Goal: Task Accomplishment & Management: Use online tool/utility

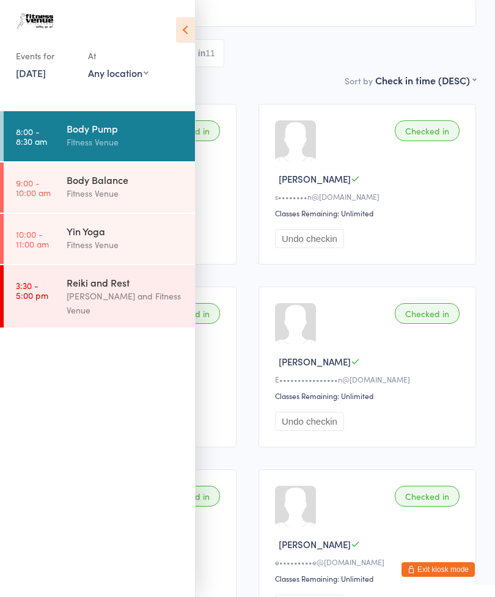
click at [110, 174] on div "Body Balance" at bounding box center [126, 179] width 118 height 13
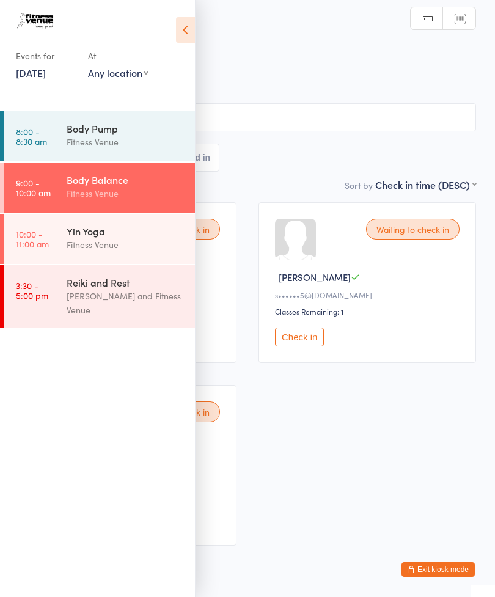
click at [194, 29] on icon at bounding box center [185, 30] width 19 height 26
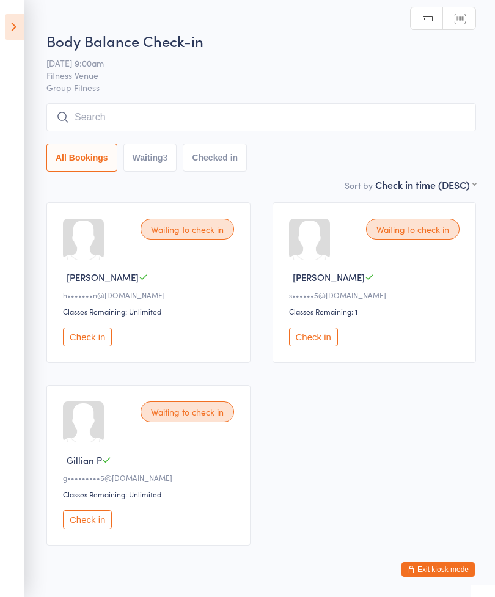
click at [77, 337] on button "Check in" at bounding box center [87, 337] width 49 height 19
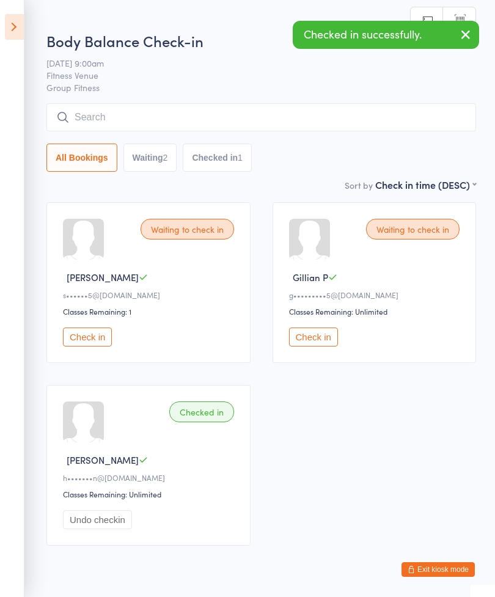
click at [89, 334] on button "Check in" at bounding box center [87, 337] width 49 height 19
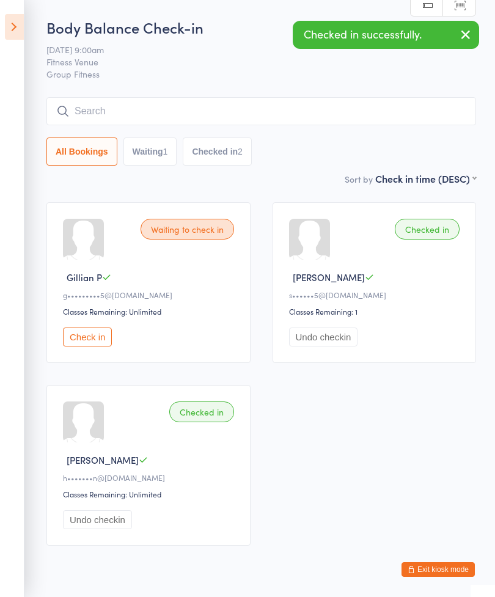
click at [87, 339] on button "Check in" at bounding box center [87, 337] width 49 height 19
click at [177, 109] on input "search" at bounding box center [261, 111] width 430 height 28
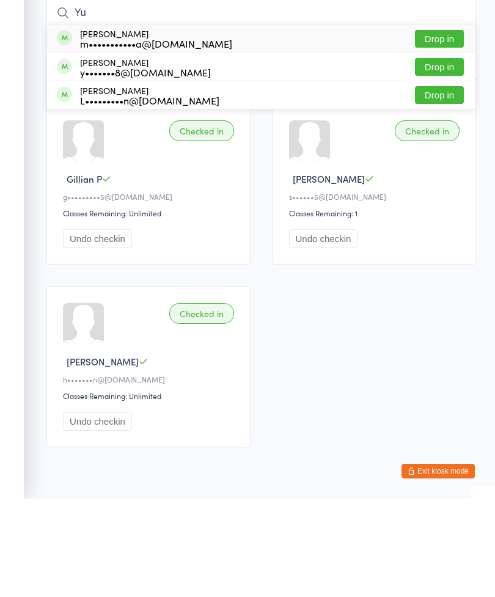
type input "Yu"
click at [437, 157] on button "Drop in" at bounding box center [439, 166] width 49 height 18
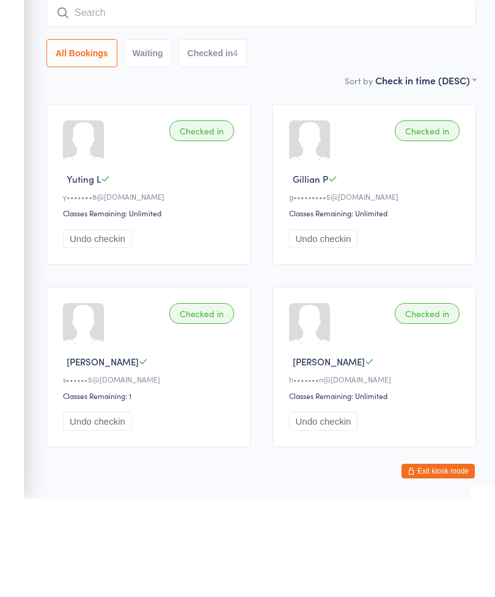
click at [252, 97] on input "search" at bounding box center [261, 111] width 430 height 28
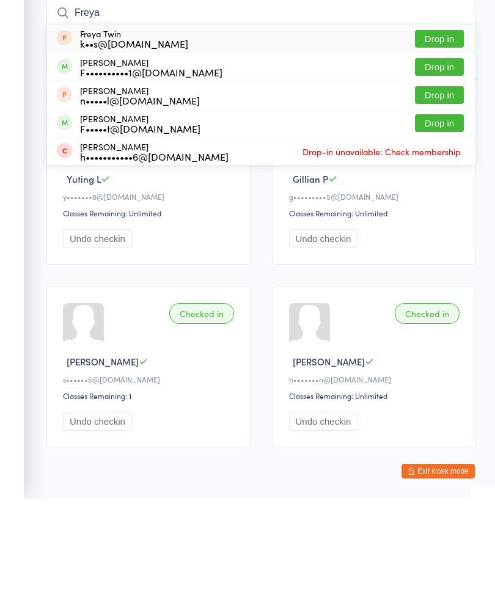
type input "Freya"
click at [445, 157] on button "Drop in" at bounding box center [439, 166] width 49 height 18
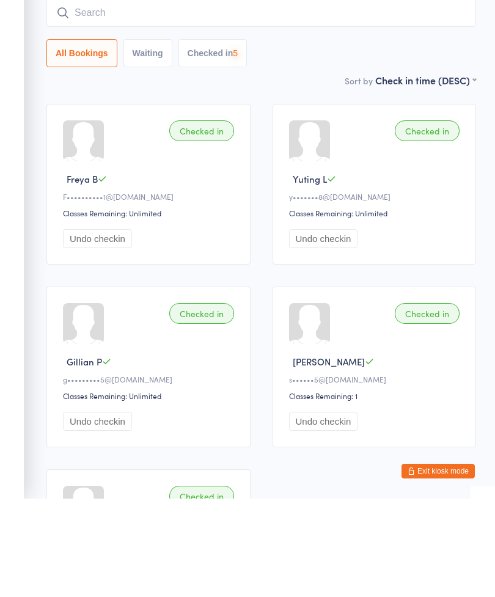
click at [253, 97] on input "search" at bounding box center [261, 111] width 430 height 28
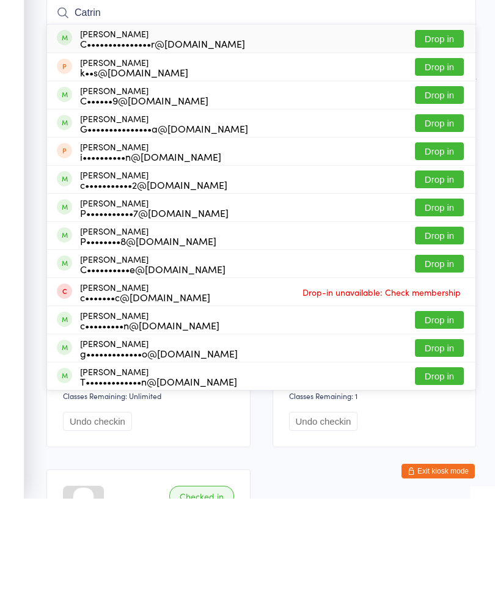
type input "Catrin"
click at [441, 128] on button "Drop in" at bounding box center [439, 137] width 49 height 18
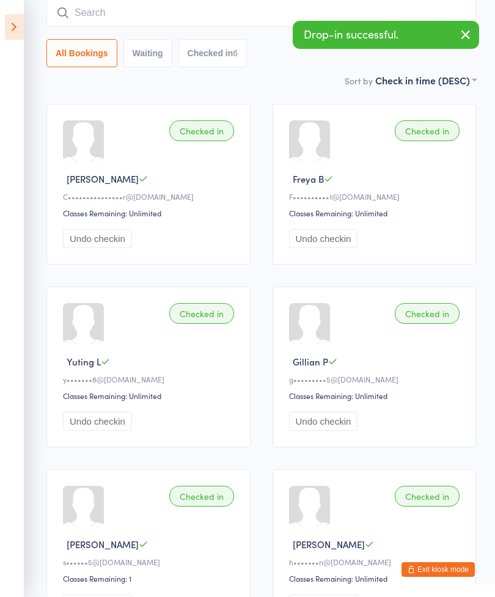
click at [185, 17] on input "search" at bounding box center [261, 13] width 430 height 28
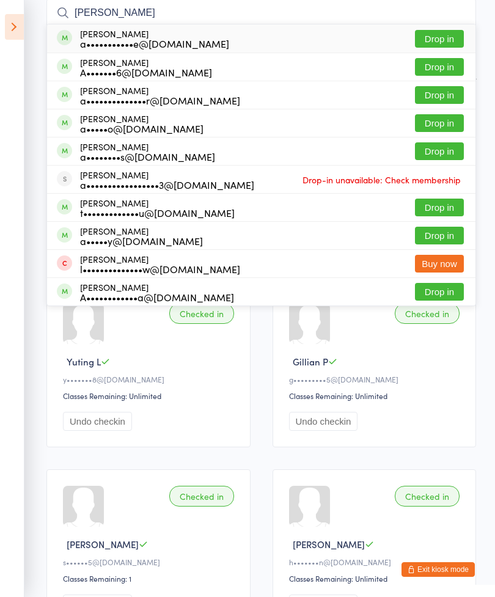
type input "[PERSON_NAME]"
click at [446, 40] on button "Drop in" at bounding box center [439, 39] width 49 height 18
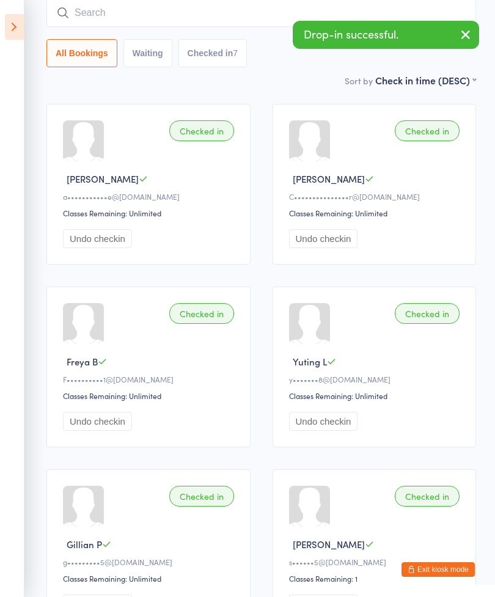
click at [184, 14] on input "search" at bounding box center [261, 13] width 430 height 28
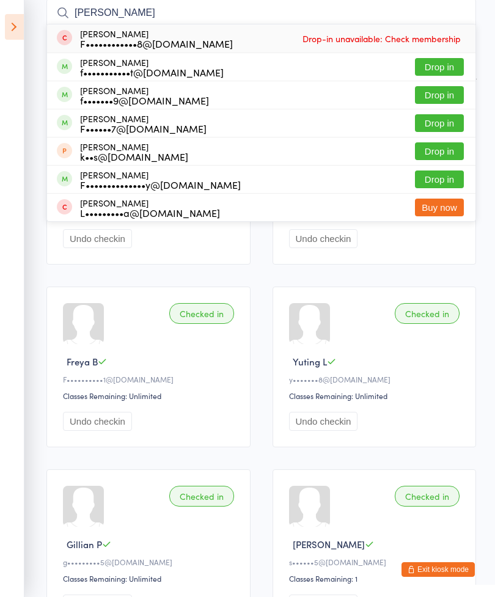
type input "[PERSON_NAME]"
click at [445, 70] on button "Drop in" at bounding box center [439, 67] width 49 height 18
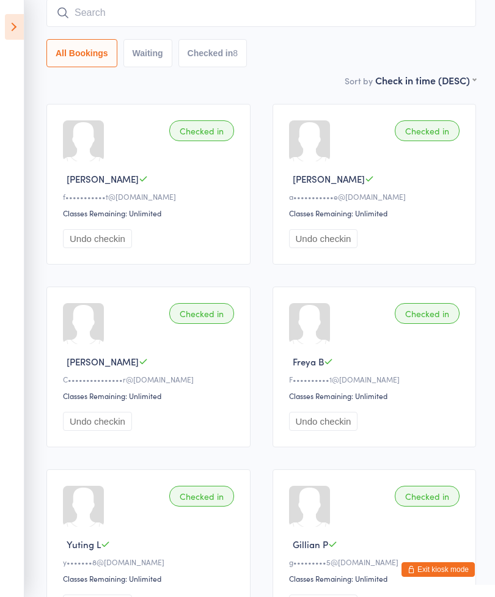
click at [160, 16] on input "search" at bounding box center [261, 13] width 430 height 28
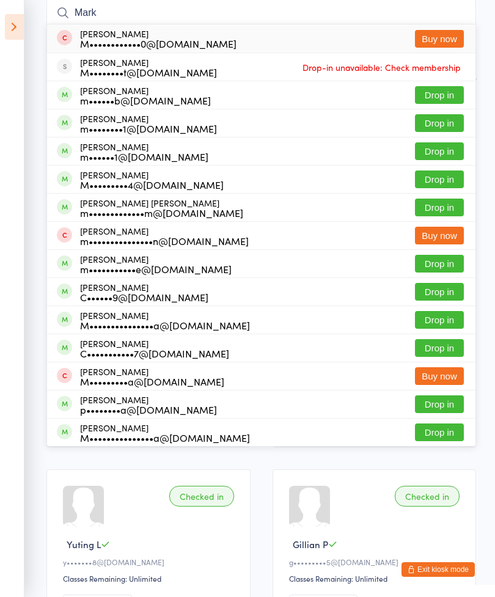
type input "Mark"
click at [437, 92] on button "Drop in" at bounding box center [439, 95] width 49 height 18
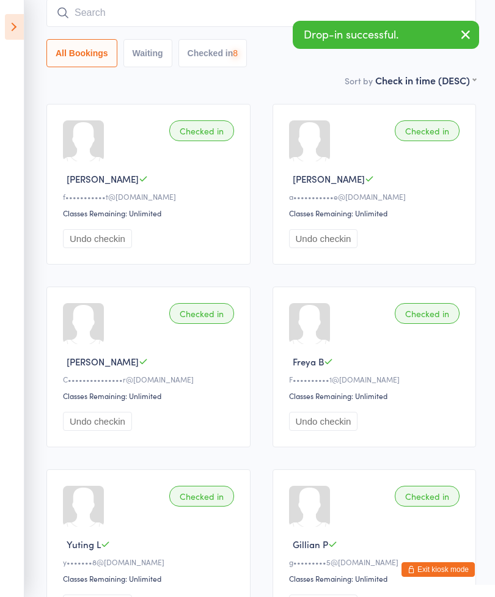
click at [266, 13] on input "search" at bounding box center [261, 13] width 430 height 28
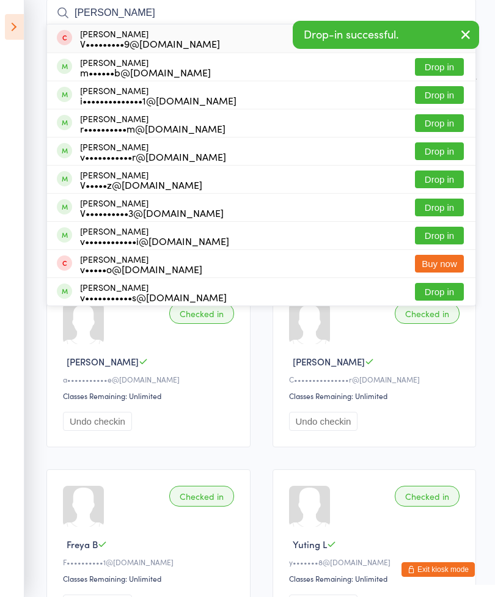
type input "[PERSON_NAME]"
click at [449, 70] on button "Drop in" at bounding box center [439, 67] width 49 height 18
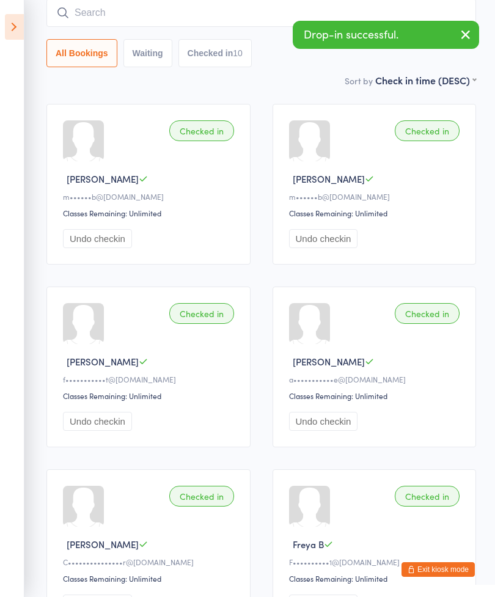
click at [173, 24] on input "search" at bounding box center [261, 13] width 430 height 28
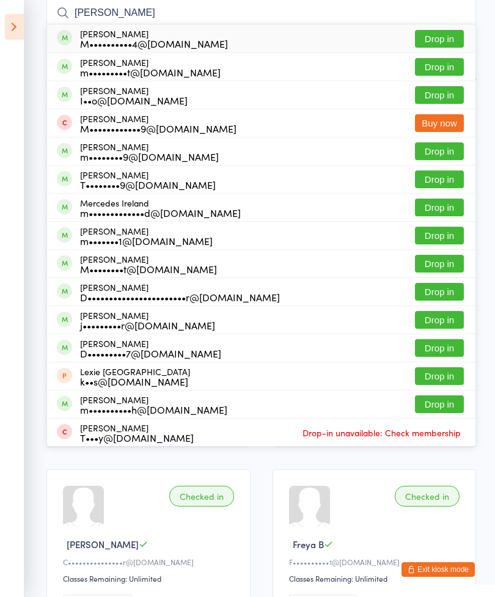
type input "[PERSON_NAME]"
click at [445, 41] on button "Drop in" at bounding box center [439, 39] width 49 height 18
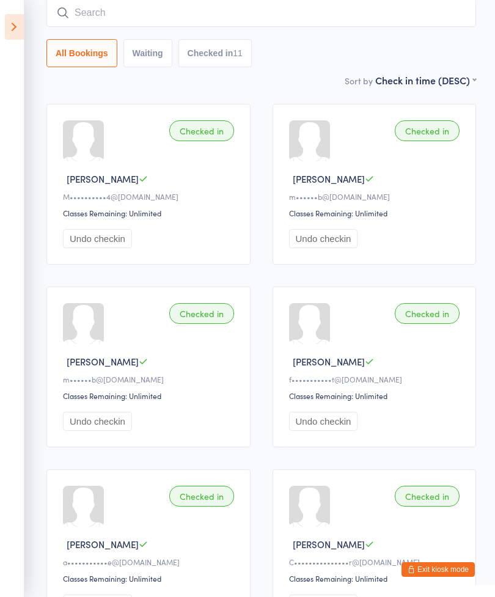
click at [308, 23] on input "search" at bounding box center [261, 13] width 430 height 28
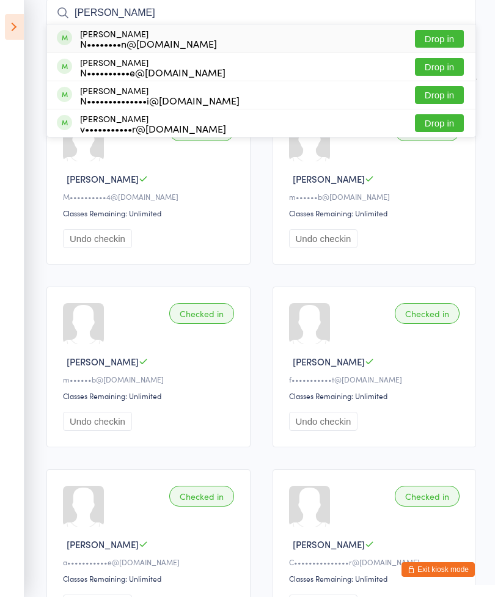
type input "[PERSON_NAME]"
click at [443, 40] on button "Drop in" at bounding box center [439, 39] width 49 height 18
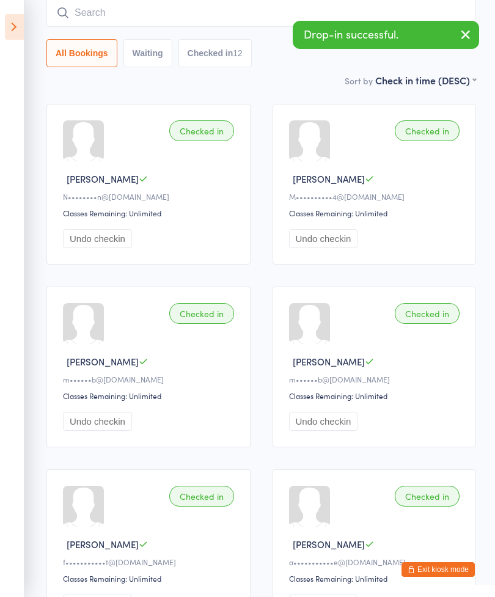
click at [196, 16] on input "search" at bounding box center [261, 13] width 430 height 28
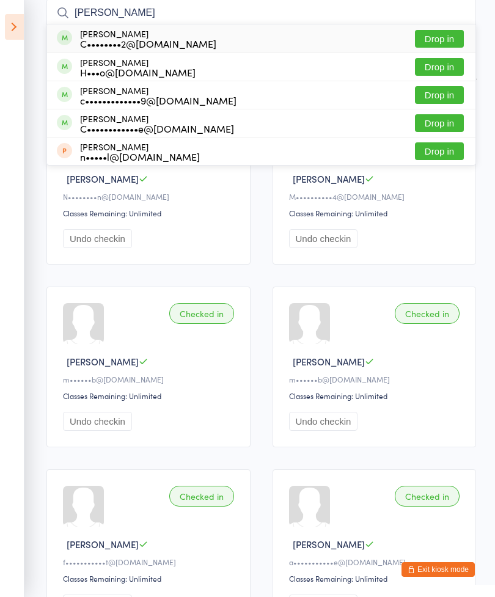
type input "[PERSON_NAME]"
click at [439, 39] on button "Drop in" at bounding box center [439, 39] width 49 height 18
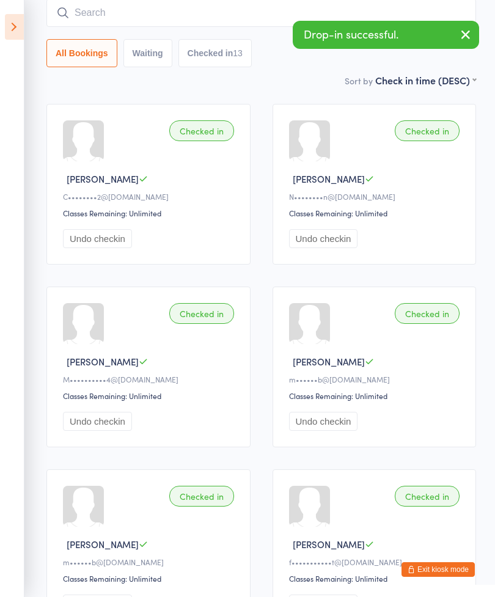
click at [247, 16] on input "search" at bounding box center [261, 13] width 430 height 28
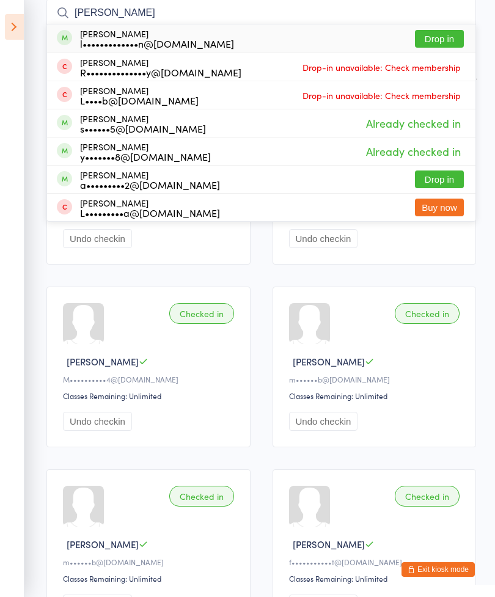
type input "[PERSON_NAME]"
click at [440, 36] on button "Drop in" at bounding box center [439, 39] width 49 height 18
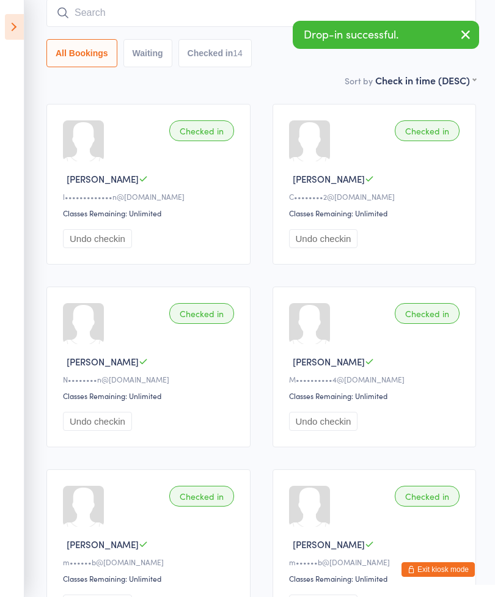
click at [236, 17] on input "search" at bounding box center [261, 13] width 430 height 28
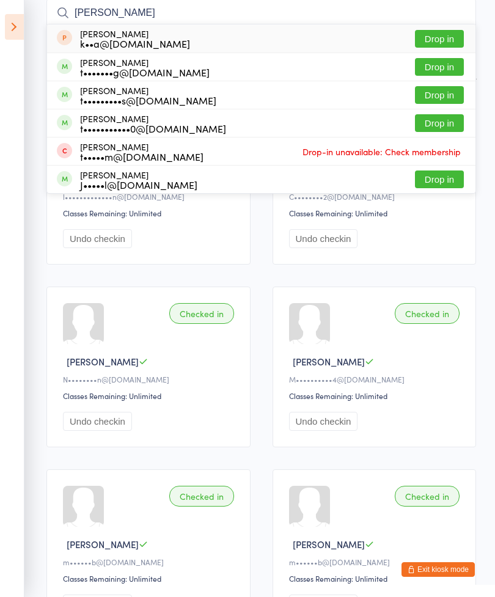
type input "[PERSON_NAME]"
click at [441, 62] on button "Drop in" at bounding box center [439, 67] width 49 height 18
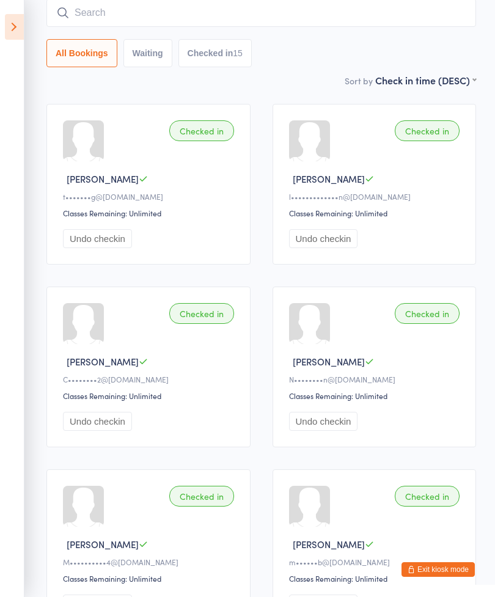
click at [257, 26] on input "search" at bounding box center [261, 13] width 430 height 28
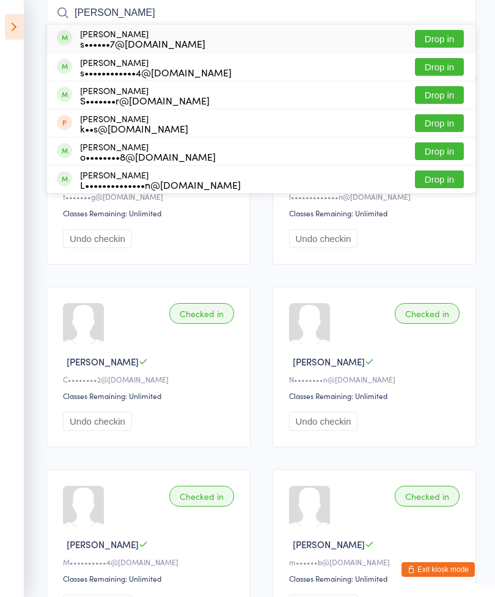
type input "[PERSON_NAME]"
click at [435, 69] on button "Drop in" at bounding box center [439, 67] width 49 height 18
